Goal: Task Accomplishment & Management: Complete application form

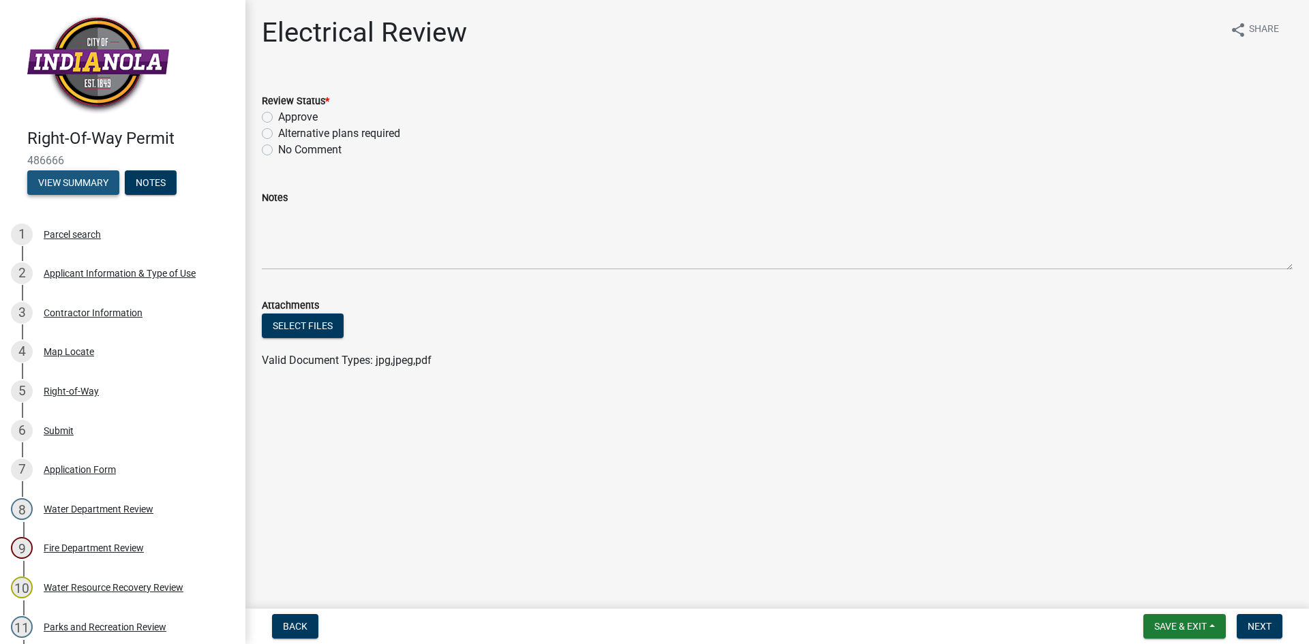
click at [49, 180] on button "View Summary" at bounding box center [73, 182] width 92 height 25
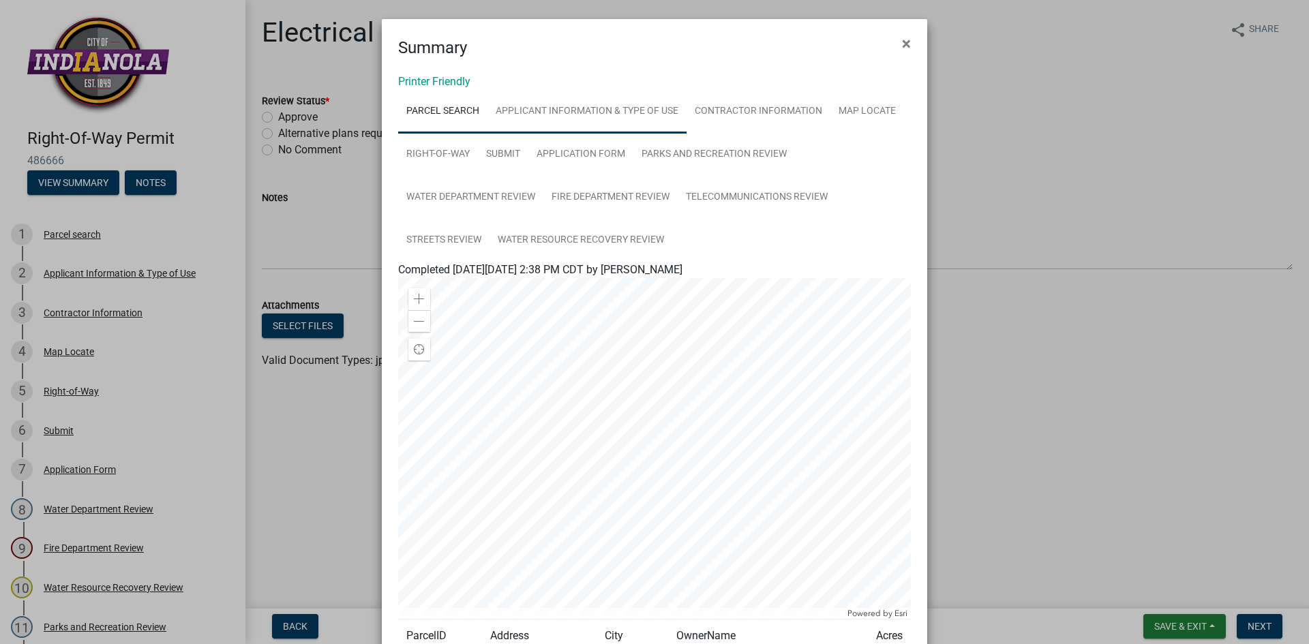
click at [582, 110] on link "Applicant Information & Type of Use" at bounding box center [587, 112] width 199 height 44
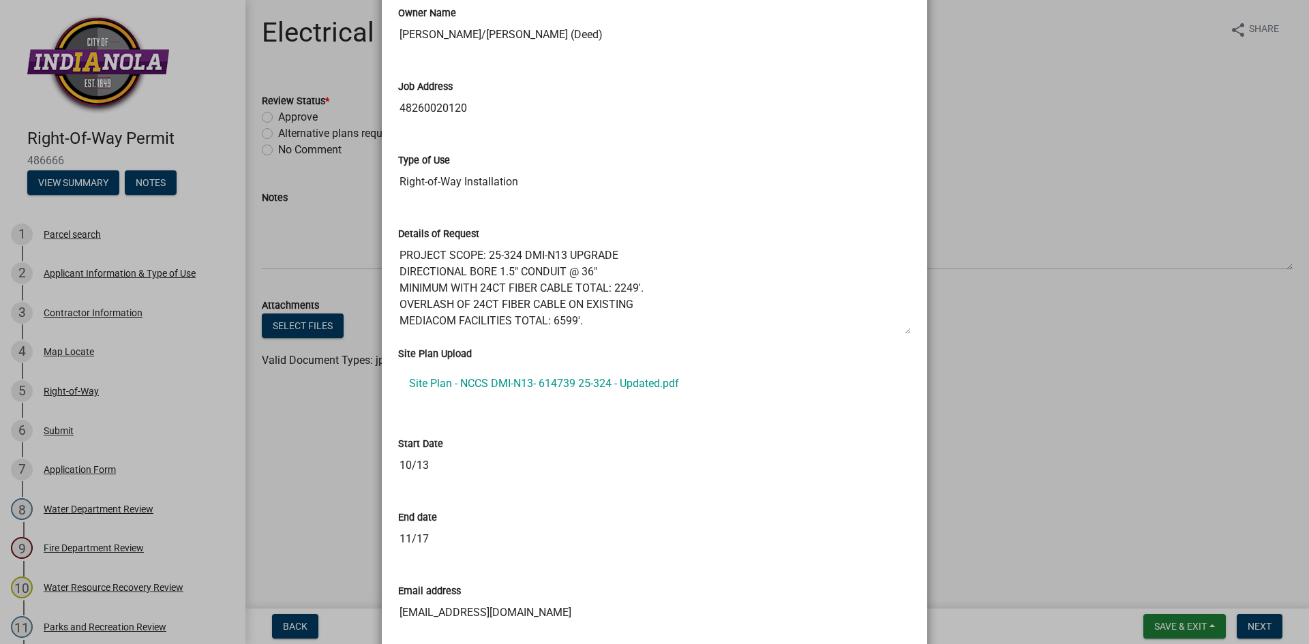
scroll to position [409, 0]
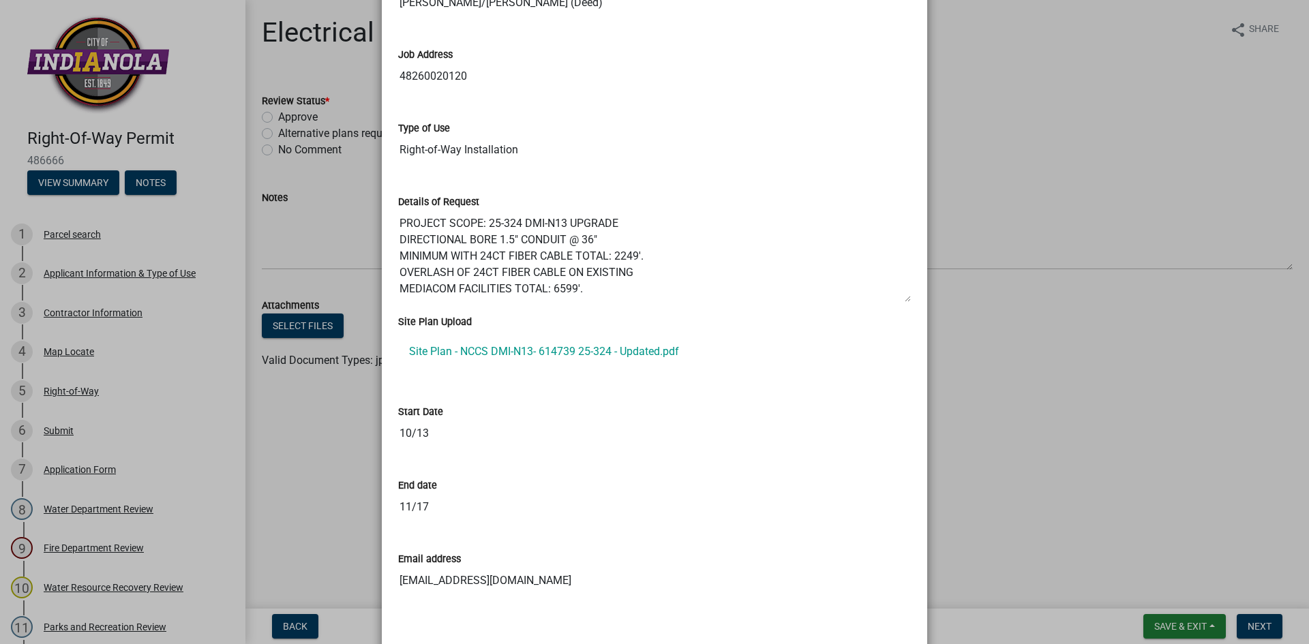
click at [1039, 110] on ngb-modal-window "Summary × Printer Friendly Parcel search Applicant Information & Type of Use Co…" at bounding box center [654, 322] width 1309 height 644
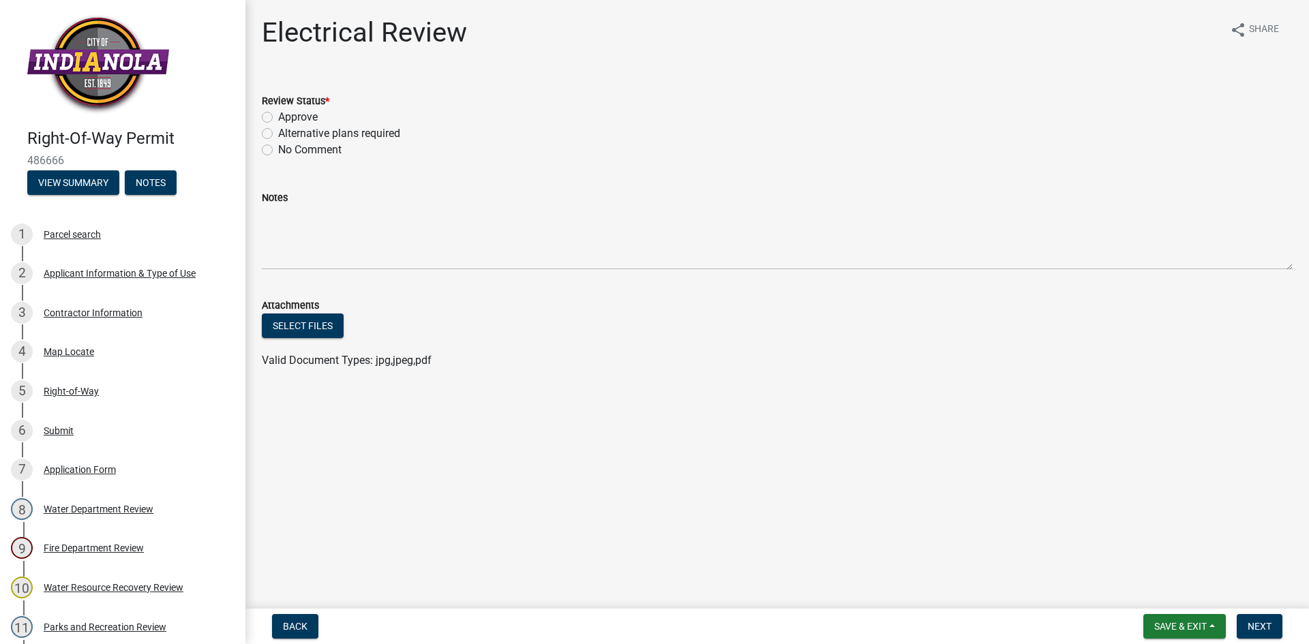
click at [278, 132] on label "Alternative plans required" at bounding box center [339, 133] width 122 height 16
click at [278, 132] on input "Alternative plans required" at bounding box center [282, 129] width 9 height 9
radio input "true"
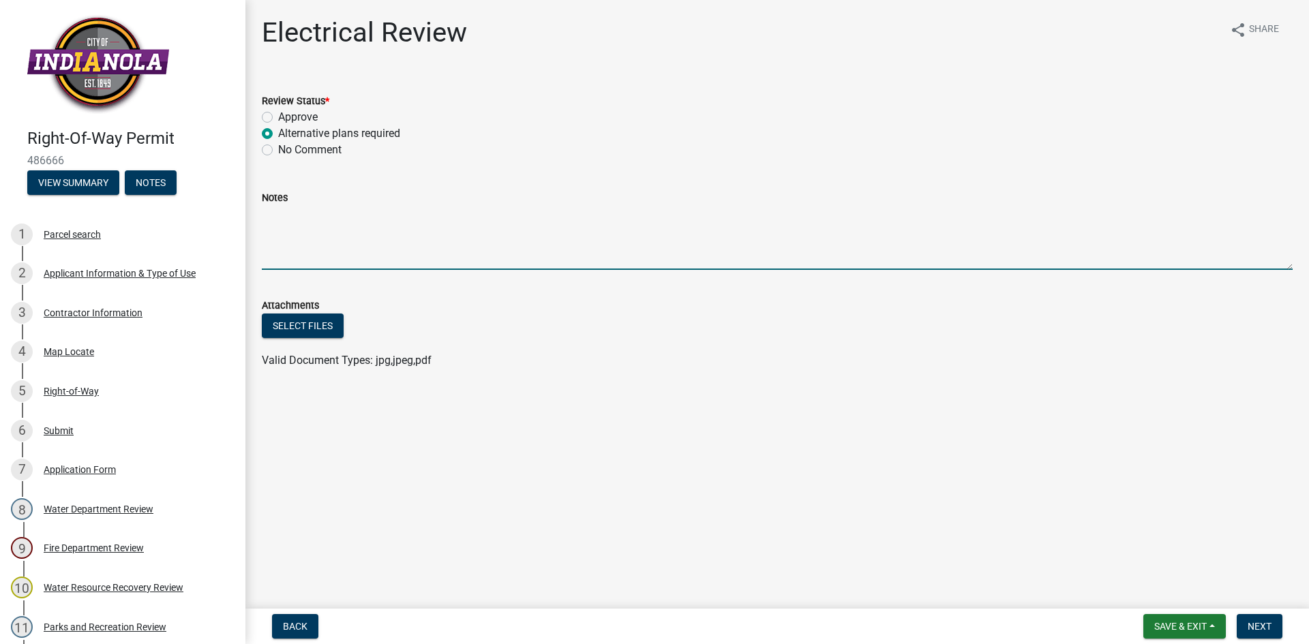
click at [310, 216] on textarea "Notes" at bounding box center [777, 238] width 1031 height 64
click at [306, 229] on textarea "Notes" at bounding box center [777, 238] width 1031 height 64
click at [291, 219] on textarea "Notes" at bounding box center [777, 238] width 1031 height 64
click at [495, 216] on textarea "There are locations that do not meet NESC code. These areas will need to be bro…" at bounding box center [777, 238] width 1031 height 64
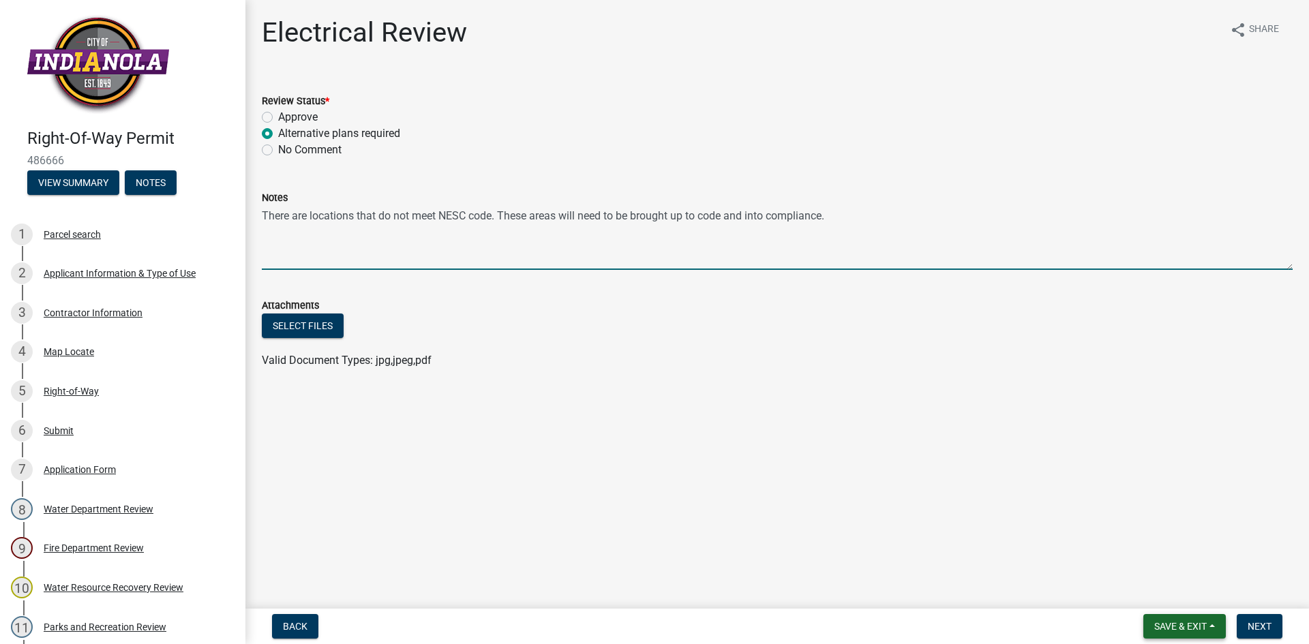
type textarea "There are locations that do not meet NESC code. These areas will need to be bro…"
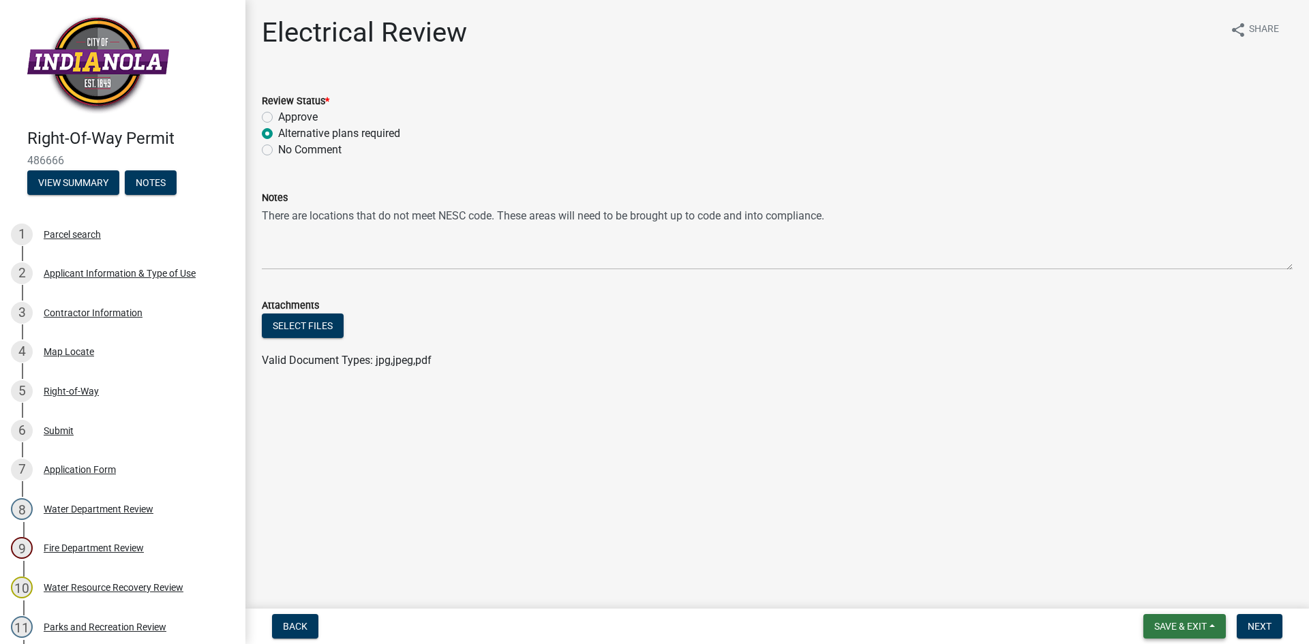
click at [1205, 634] on button "Save & Exit" at bounding box center [1185, 626] width 83 height 25
click at [1163, 559] on button "Save" at bounding box center [1171, 558] width 109 height 33
